Goal: Task Accomplishment & Management: Complete application form

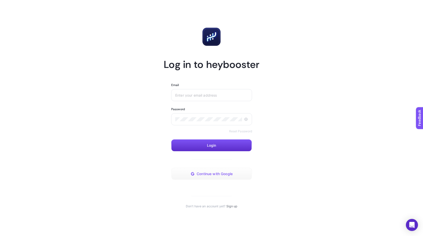
click at [220, 176] on span "Continue with Google" at bounding box center [215, 174] width 36 height 4
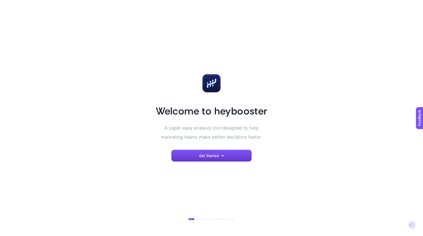
click at [199, 152] on button "Get Started" at bounding box center [211, 156] width 81 height 12
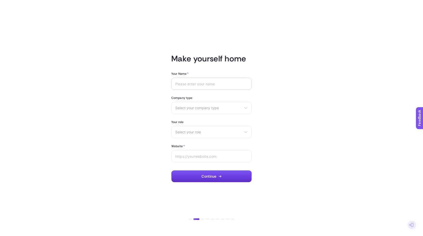
click at [196, 86] on div at bounding box center [211, 84] width 81 height 12
type input "[PERSON_NAME]"
click at [202, 107] on span "Select your company type" at bounding box center [208, 108] width 66 height 4
click at [195, 121] on span "eCommerce" at bounding box center [186, 120] width 20 height 4
click at [192, 130] on div "Select your role Marketing manager Digital consultant Facebook executive Social…" at bounding box center [211, 132] width 81 height 12
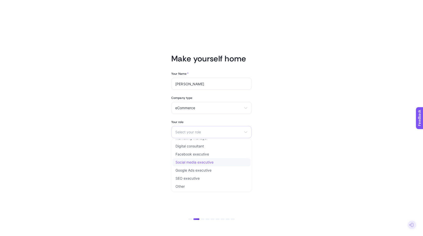
scroll to position [6, 0]
click at [188, 183] on li "SEO executive" at bounding box center [212, 187] width 78 height 8
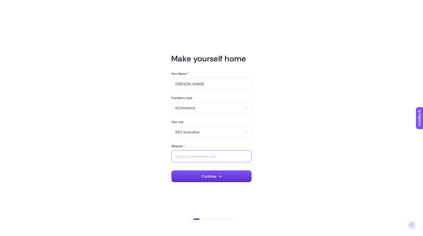
click at [193, 157] on input "Website *" at bounding box center [211, 156] width 73 height 4
type input "e"
paste input "[URL][DOMAIN_NAME]"
type input "[URL][DOMAIN_NAME]"
click at [199, 176] on button "Continue" at bounding box center [211, 177] width 81 height 12
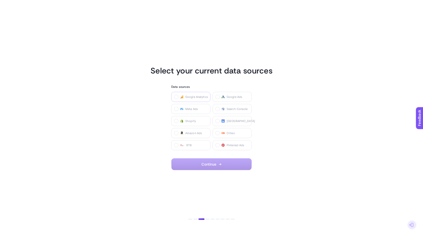
click at [186, 98] on span "Google Analytics" at bounding box center [196, 97] width 23 height 4
click at [0, 0] on Analytics "checkbox" at bounding box center [0, 0] width 0 height 0
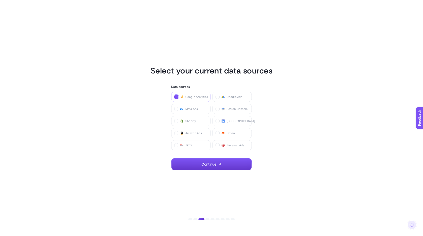
click at [207, 164] on span "Continue" at bounding box center [208, 164] width 15 height 4
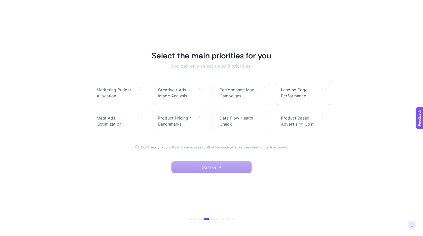
click at [284, 91] on span "Landing Page Performance" at bounding box center [299, 93] width 37 height 12
click at [0, 0] on Performance "checkbox" at bounding box center [0, 0] width 0 height 0
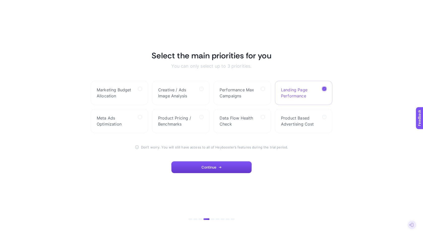
click at [216, 169] on span "Continue" at bounding box center [208, 167] width 15 height 4
